Goal: Information Seeking & Learning: Check status

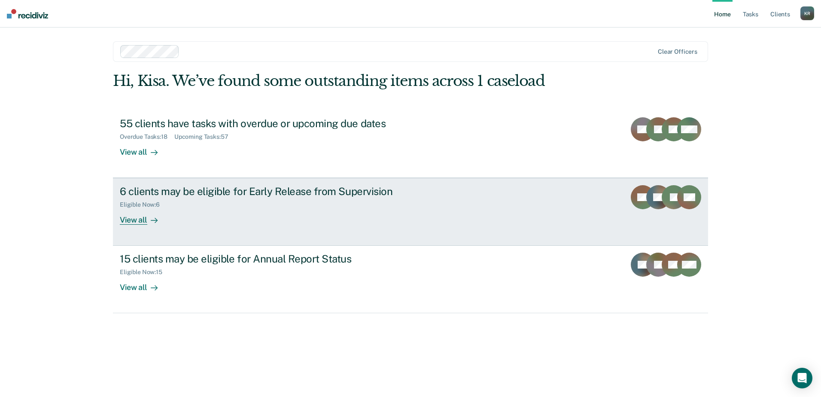
click at [144, 216] on div "View all" at bounding box center [144, 216] width 48 height 17
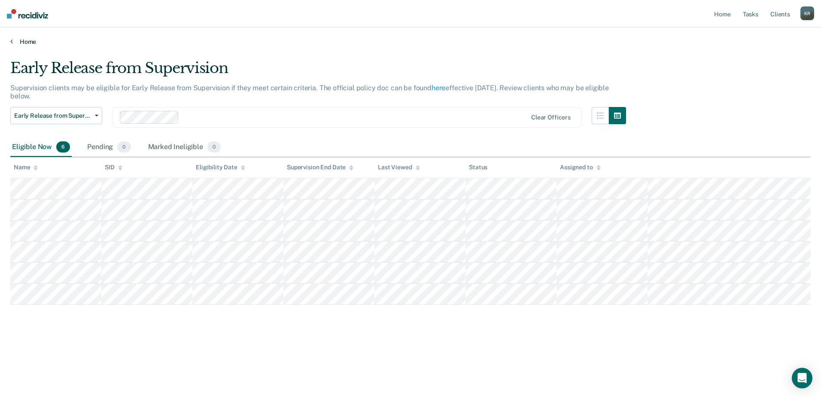
click at [22, 44] on link "Home" at bounding box center [410, 42] width 800 height 8
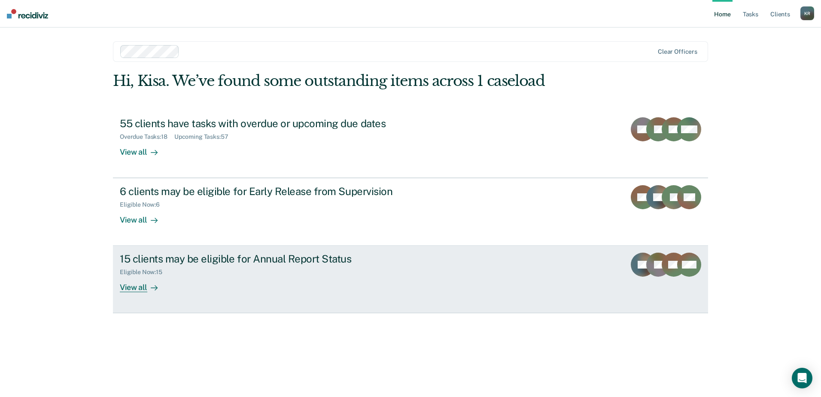
click at [162, 262] on div "15 clients may be eligible for Annual Report Status" at bounding box center [270, 258] width 301 height 12
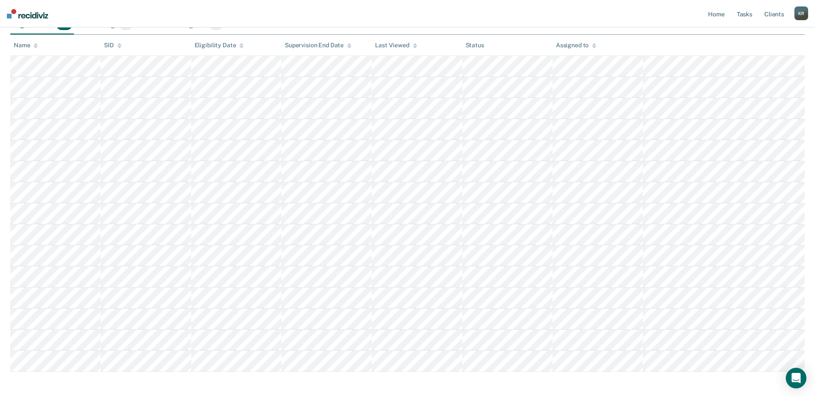
scroll to position [114, 0]
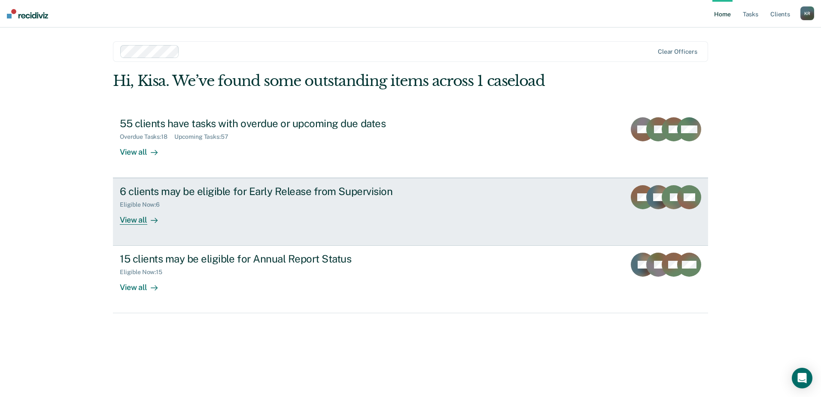
click at [142, 219] on div "View all" at bounding box center [144, 216] width 48 height 17
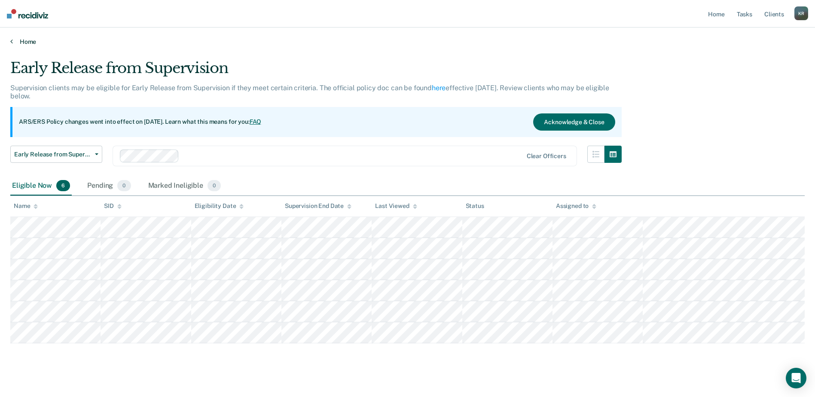
click at [23, 40] on link "Home" at bounding box center [407, 42] width 794 height 8
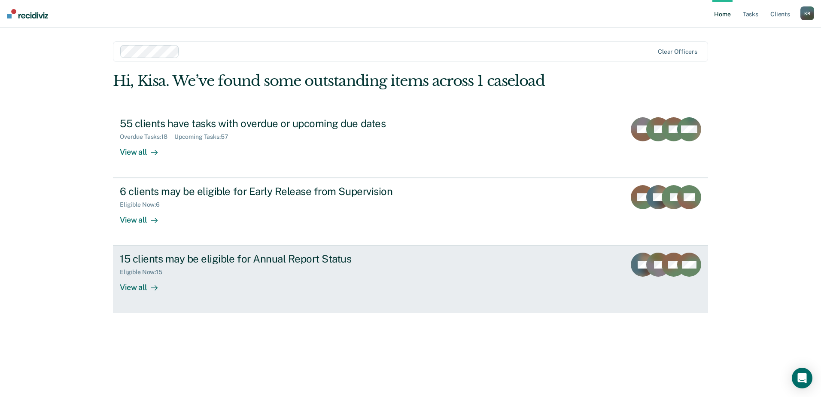
click at [194, 255] on div "15 clients may be eligible for Annual Report Status" at bounding box center [270, 258] width 301 height 12
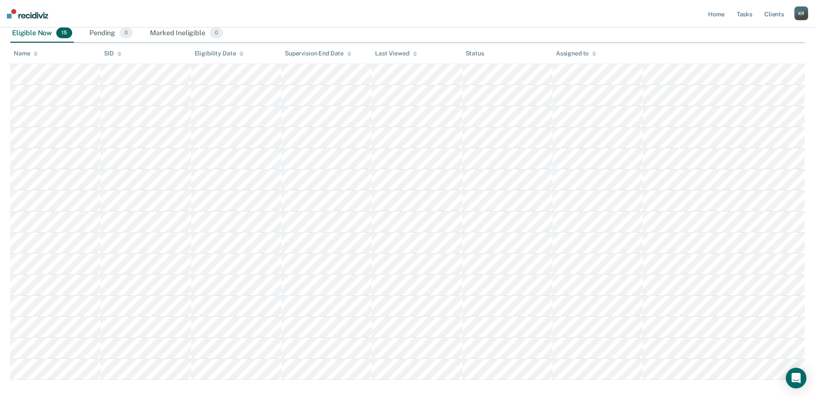
scroll to position [143, 0]
